Goal: Find specific fact

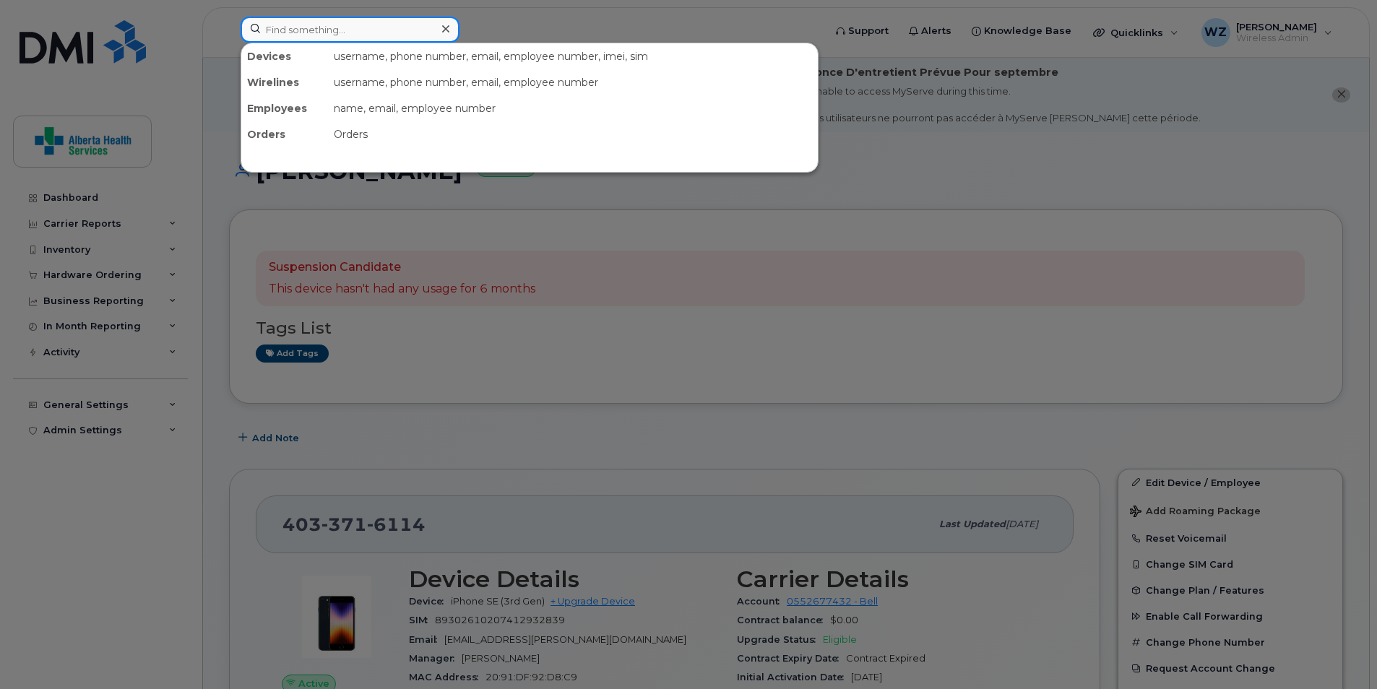
paste input "4037101728"
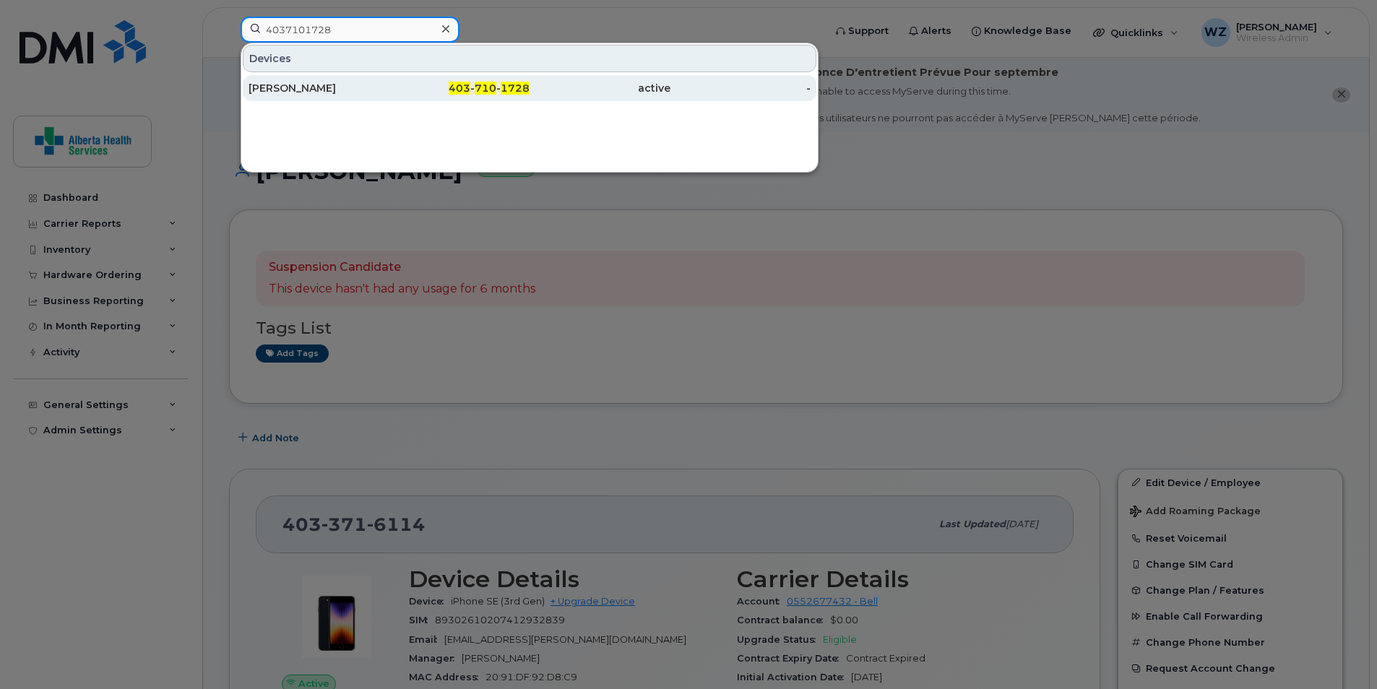
type input "4037101728"
click at [313, 89] on div "[PERSON_NAME]" at bounding box center [318, 88] width 141 height 14
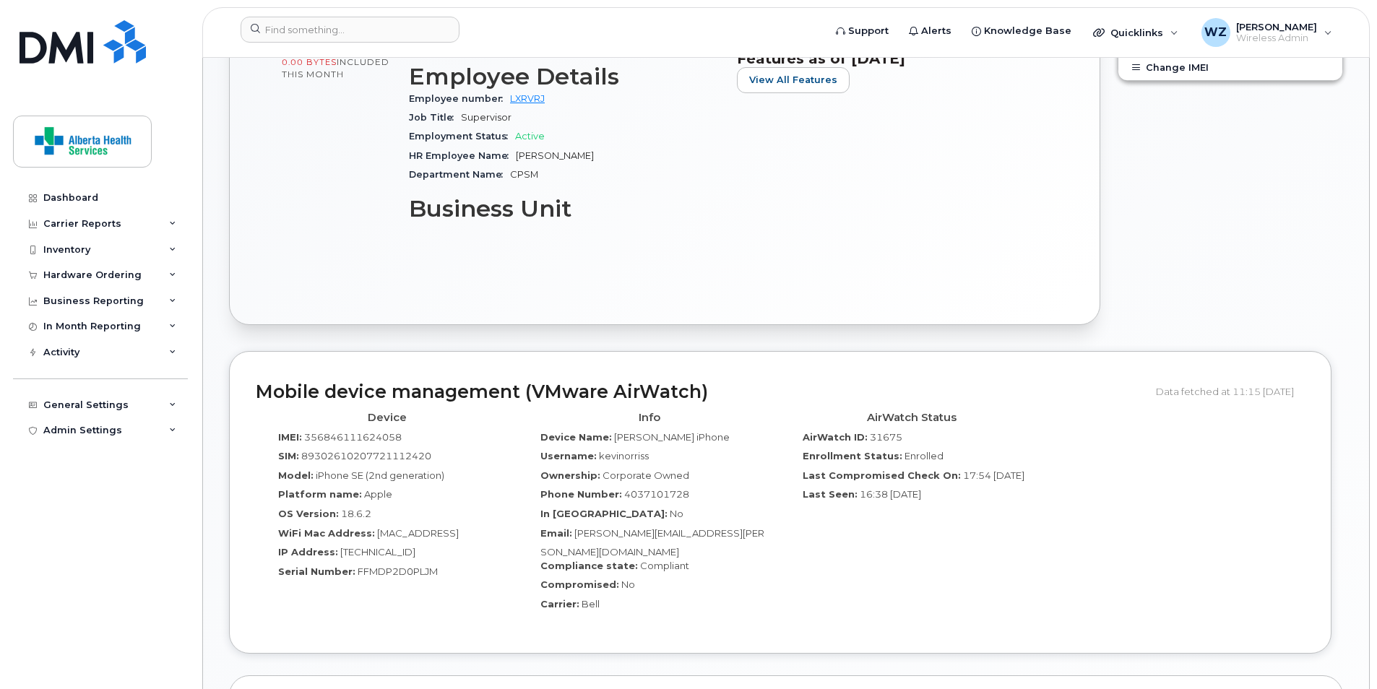
scroll to position [867, 0]
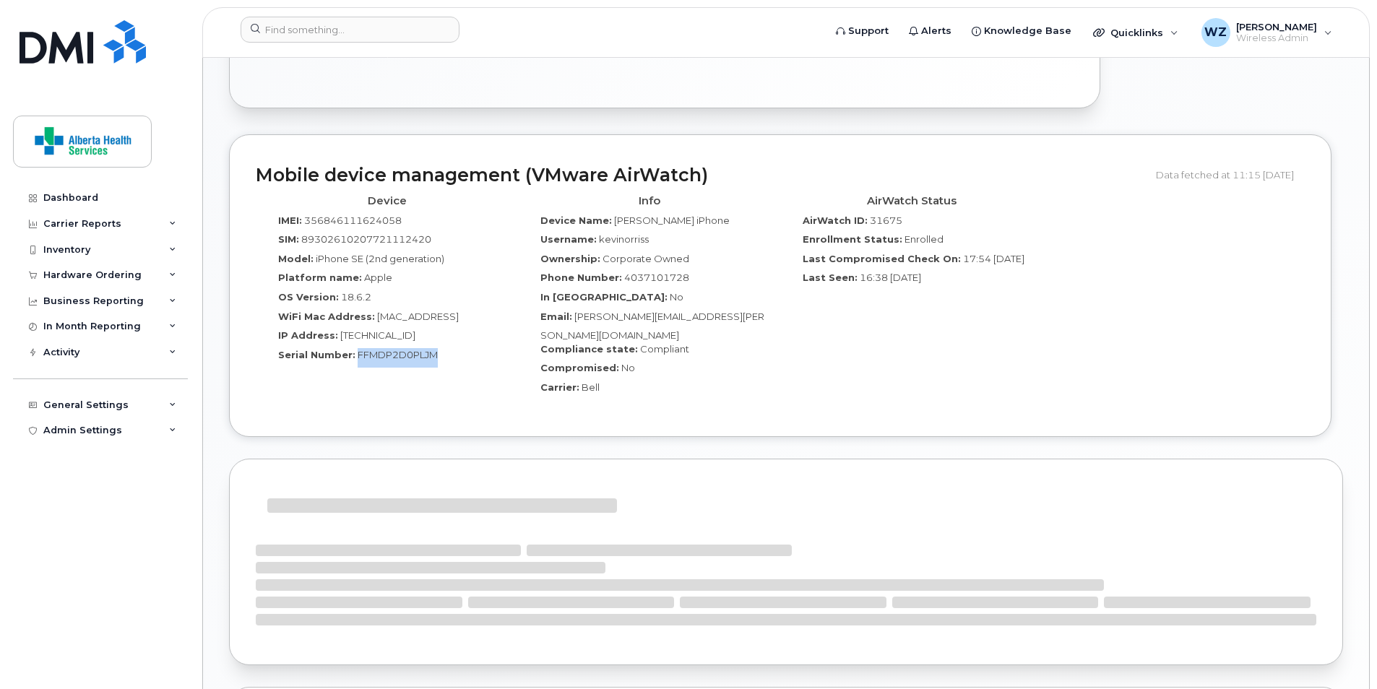
drag, startPoint x: 437, startPoint y: 345, endPoint x: 355, endPoint y: 347, distance: 82.4
click at [355, 348] on div "Serial Number: FFMDP2D0PLJM" at bounding box center [387, 358] width 241 height 20
copy span "FFMDP2D0PLJM"
